Goal: Task Accomplishment & Management: Complete application form

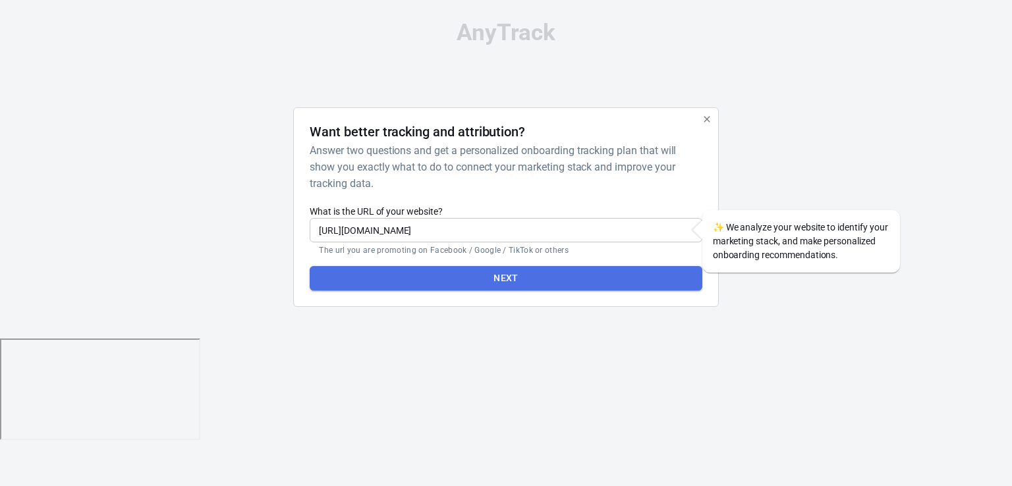
click at [468, 269] on button "Next" at bounding box center [506, 278] width 392 height 24
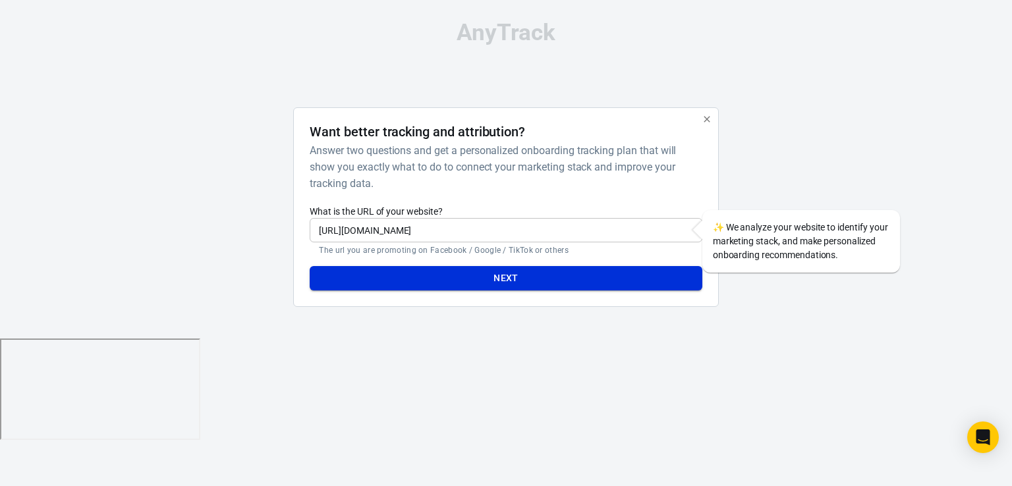
click at [547, 277] on button "Next" at bounding box center [506, 278] width 392 height 24
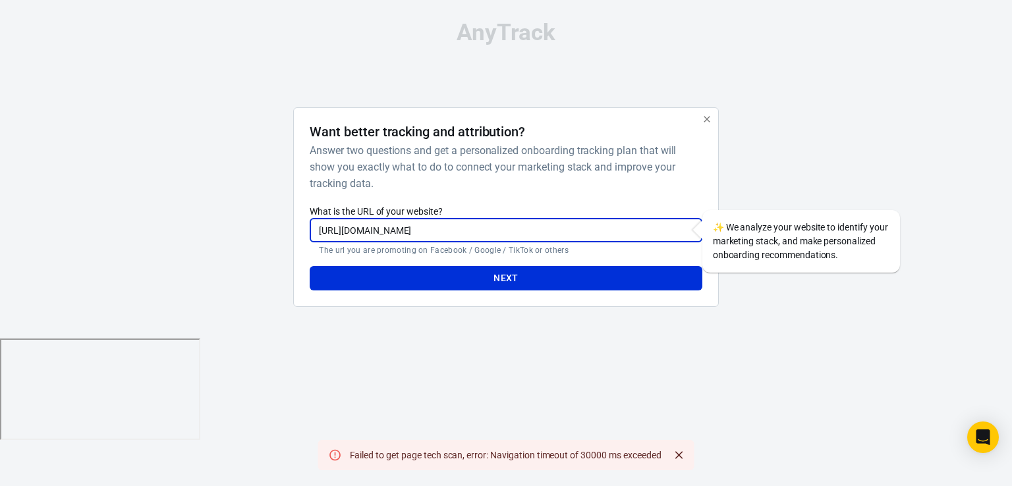
click at [495, 234] on input "[URL][DOMAIN_NAME]" at bounding box center [506, 230] width 392 height 24
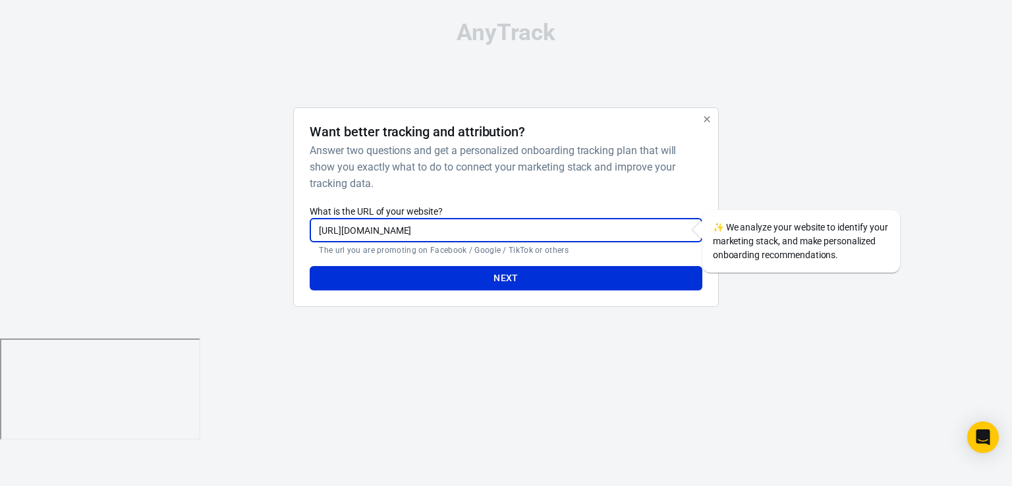
click at [495, 234] on input "[URL][DOMAIN_NAME]" at bounding box center [506, 230] width 392 height 24
paste input "[DOMAIN_NAME][URL]"
type input "[URL][DOMAIN_NAME]"
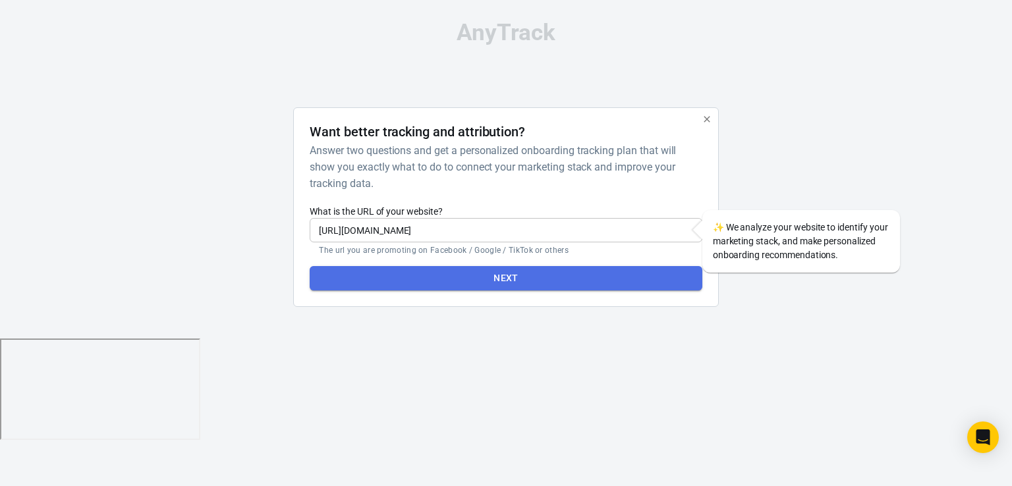
click at [580, 284] on button "Next" at bounding box center [506, 278] width 392 height 24
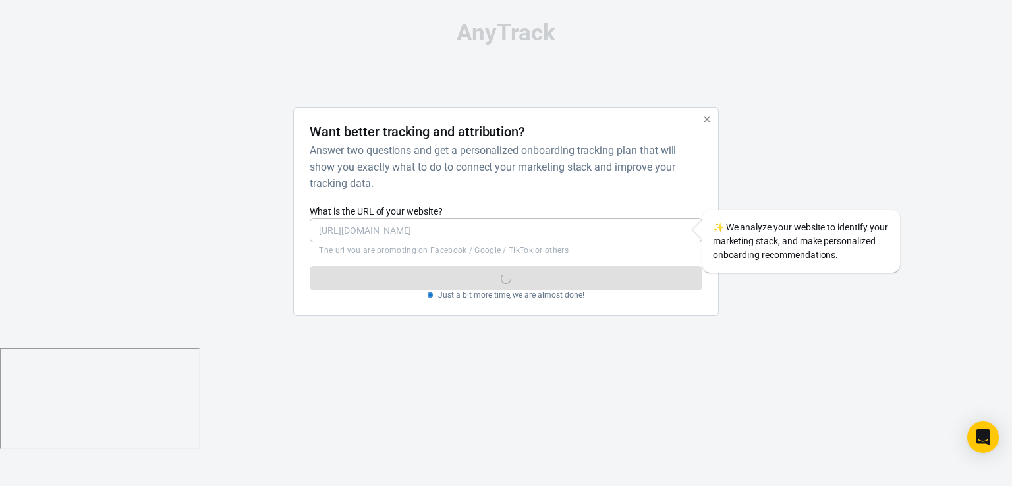
click at [681, 398] on html "AnyTrack Want better tracking and attribution? Answer two questions and get a p…" at bounding box center [506, 224] width 1012 height 449
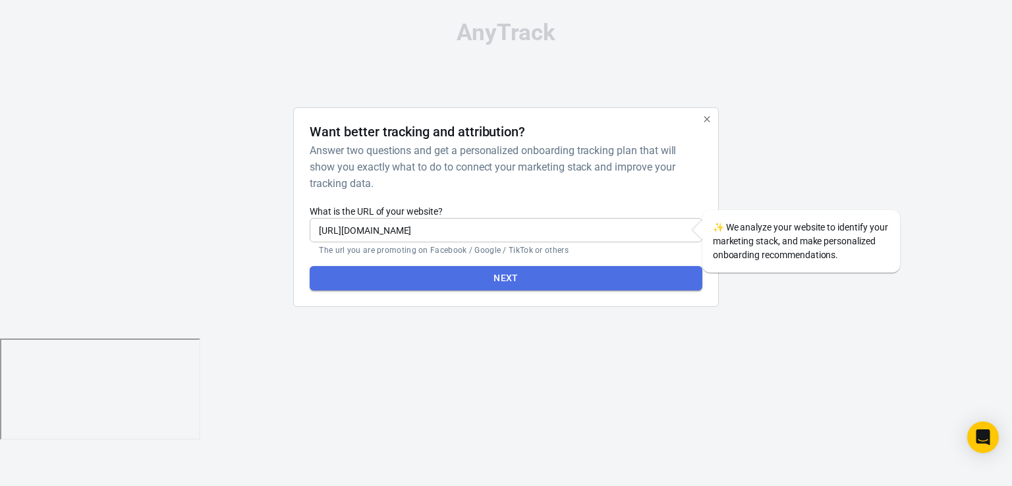
click at [485, 271] on button "Next" at bounding box center [506, 278] width 392 height 24
